Goal: Task Accomplishment & Management: Use online tool/utility

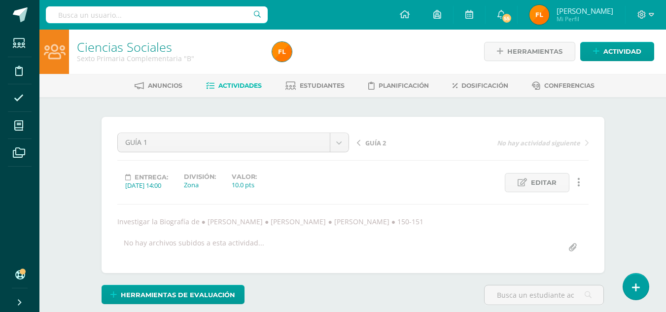
scroll to position [0, 0]
click at [394, 194] on div "GUÍA 1 GUÍA 3 GUÍA 2 GUÍA 1 GUÍA 2 No hay actividad siguiente Entrega: 2025/08/…" at bounding box center [353, 195] width 472 height 125
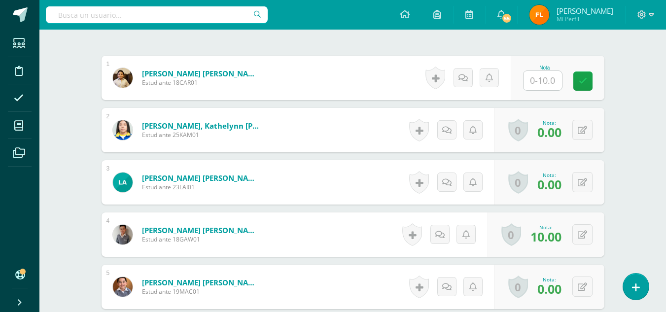
click at [549, 71] on div at bounding box center [542, 81] width 39 height 20
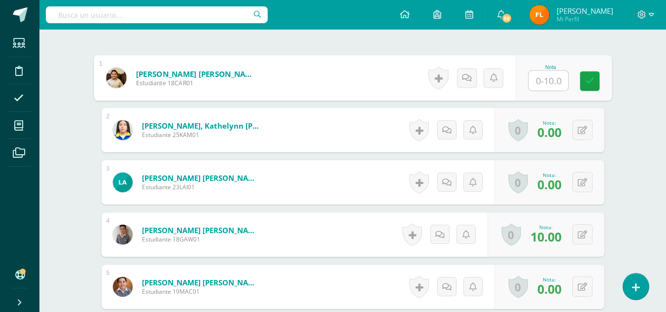
click at [549, 81] on input "text" at bounding box center [548, 81] width 39 height 20
type input "10"
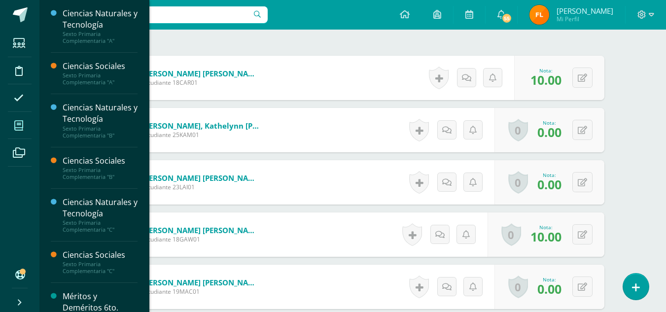
click at [16, 128] on icon at bounding box center [18, 126] width 9 height 10
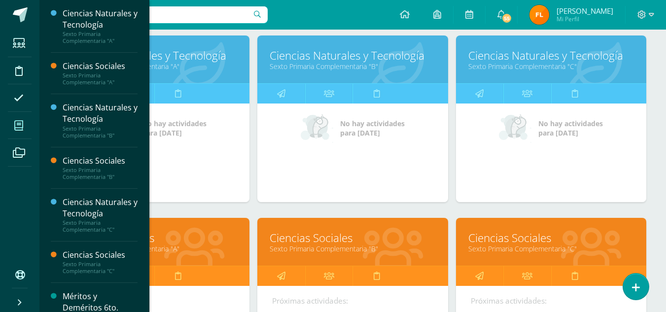
scroll to position [197, 0]
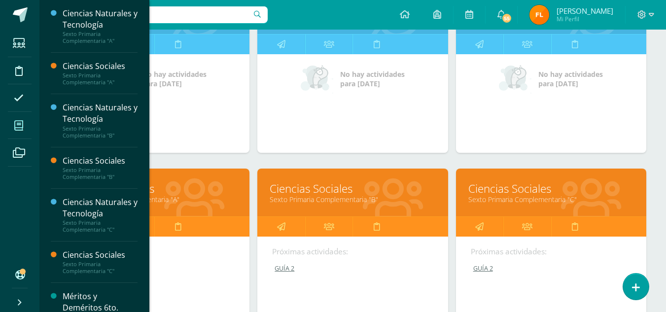
click at [320, 201] on link "Sexto Primaria Complementaria "B"" at bounding box center [353, 199] width 166 height 9
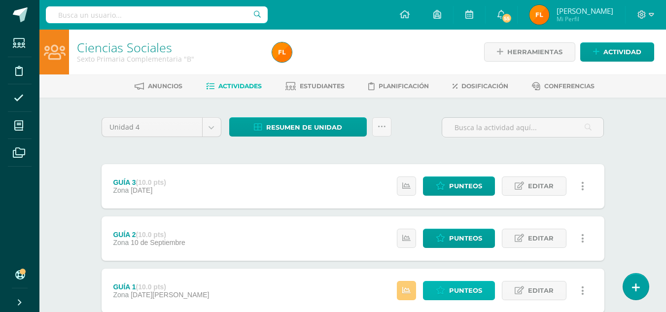
click at [470, 295] on span "Punteos" at bounding box center [465, 291] width 33 height 18
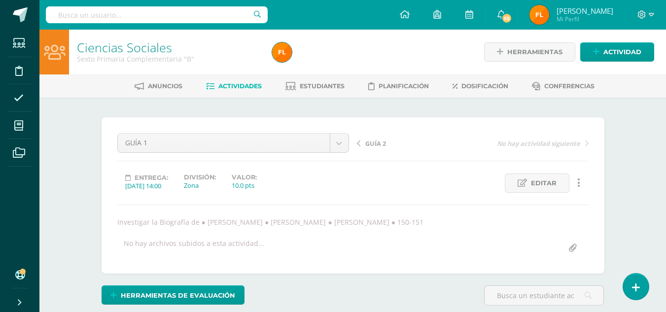
scroll to position [49, 0]
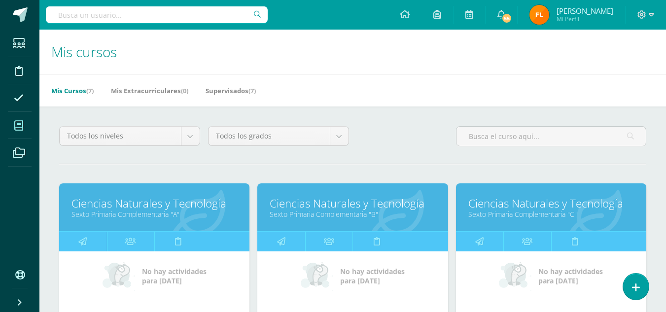
click at [330, 205] on link "Ciencias Naturales y Tecnología" at bounding box center [353, 203] width 166 height 15
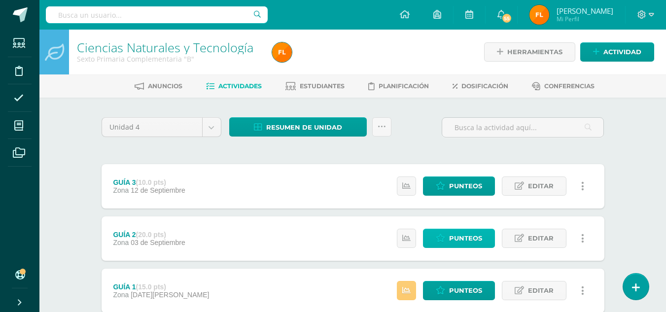
click at [467, 244] on span "Punteos" at bounding box center [465, 238] width 33 height 18
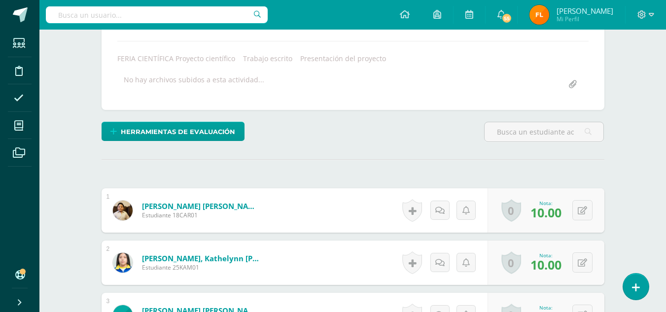
scroll to position [262, 0]
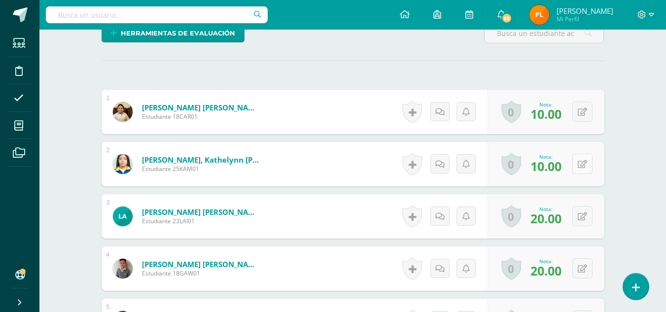
click at [579, 166] on button at bounding box center [583, 164] width 20 height 20
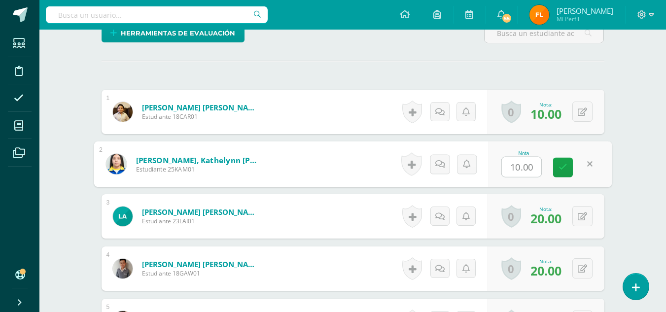
click at [537, 168] on input "10.00" at bounding box center [521, 167] width 39 height 20
type input "1"
type input "15"
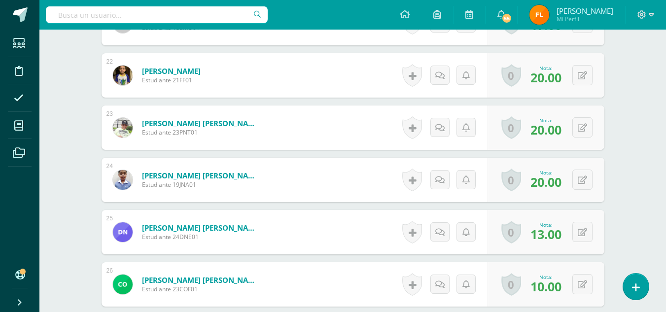
scroll to position [1446, 0]
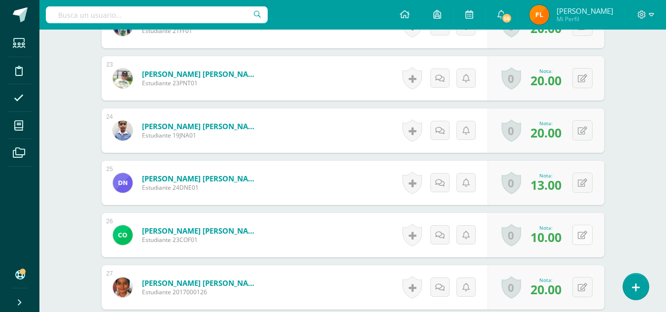
click at [579, 233] on button at bounding box center [583, 235] width 20 height 20
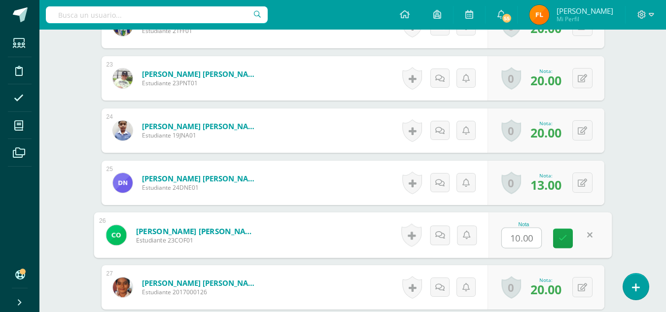
click at [536, 239] on input "10.00" at bounding box center [521, 238] width 39 height 20
type input "1"
type input "15"
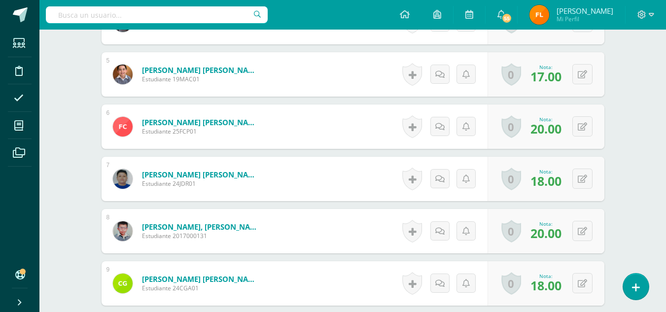
scroll to position [213, 0]
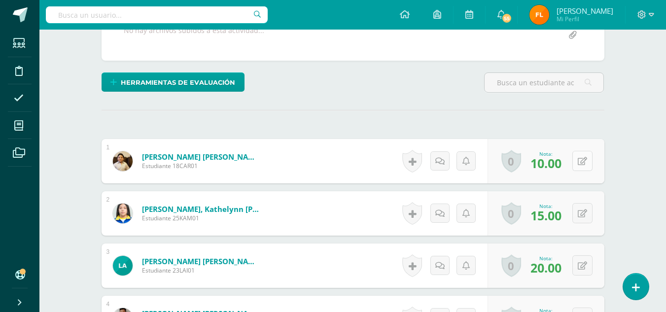
click at [581, 165] on button at bounding box center [583, 161] width 20 height 20
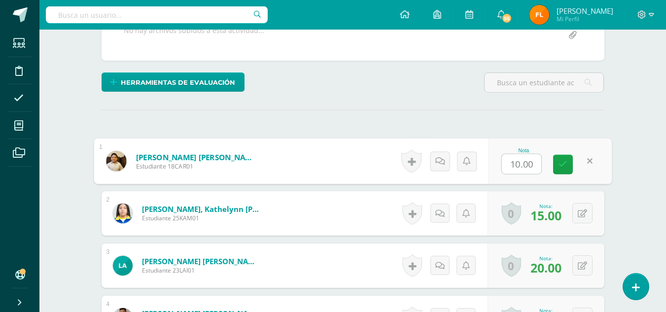
click at [536, 166] on input "10.00" at bounding box center [521, 164] width 39 height 20
type input "1"
type input "15"
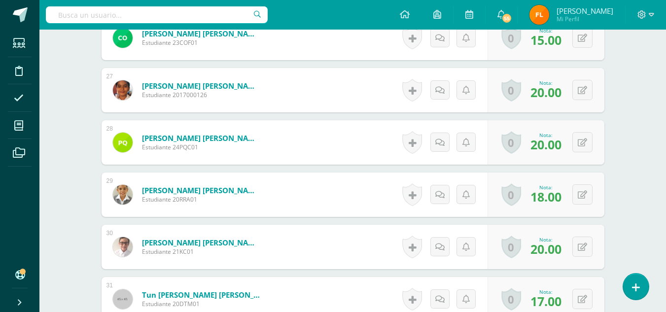
scroll to position [1693, 0]
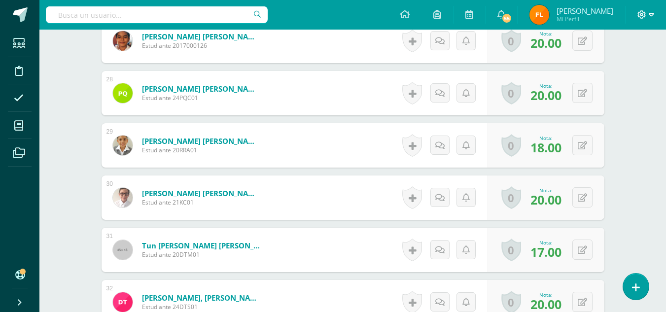
click at [653, 13] on icon at bounding box center [651, 14] width 5 height 3
click at [614, 69] on span "Cerrar sesión" at bounding box center [621, 67] width 44 height 9
